Goal: Find specific page/section: Find specific page/section

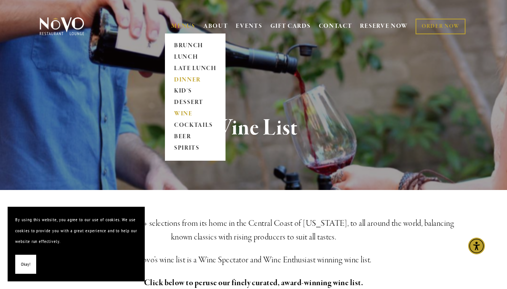
click at [181, 78] on link "DINNER" at bounding box center [195, 79] width 48 height 11
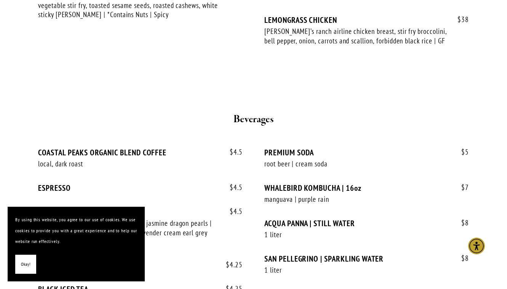
scroll to position [1560, 0]
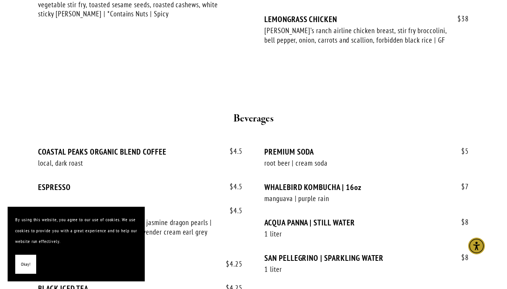
click at [23, 266] on span "Okay!" at bounding box center [26, 264] width 10 height 11
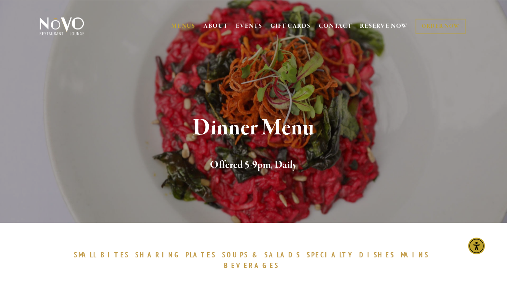
scroll to position [0, 0]
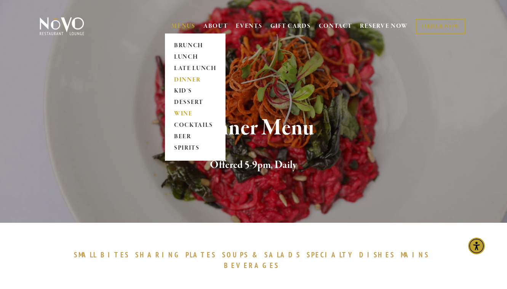
click at [185, 114] on link "WINE" at bounding box center [195, 114] width 48 height 11
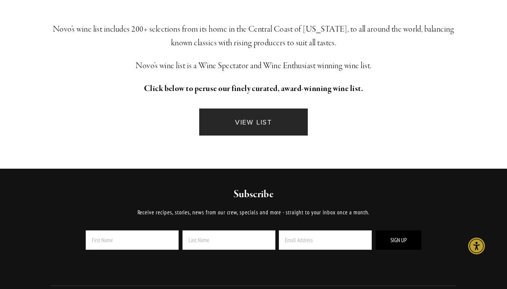
scroll to position [195, 0]
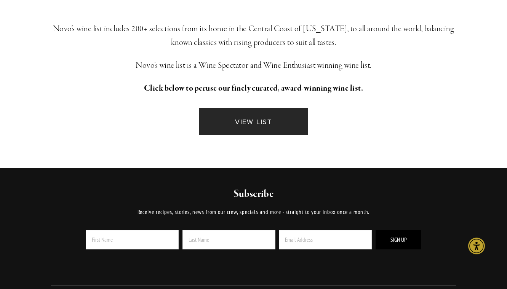
click at [262, 117] on link "VIEW LIST" at bounding box center [253, 121] width 109 height 27
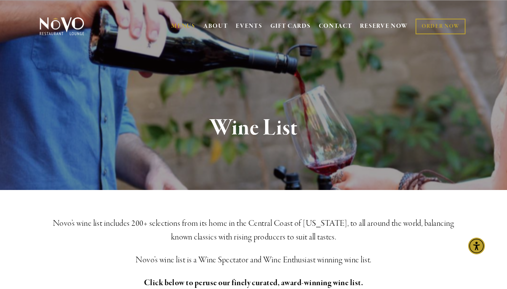
scroll to position [0, 0]
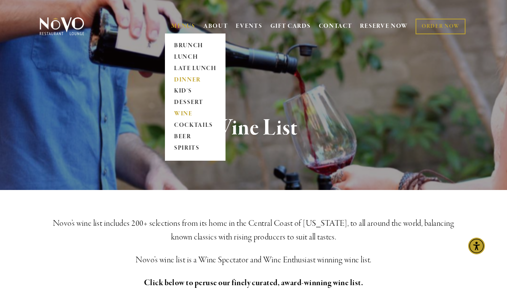
click at [183, 78] on link "DINNER" at bounding box center [195, 79] width 48 height 11
